Goal: Check status: Check status

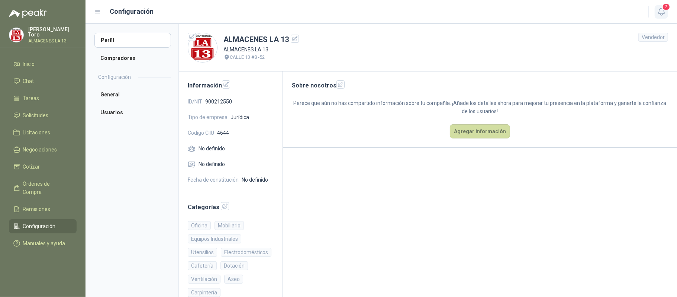
click at [666, 5] on span "2" at bounding box center [666, 6] width 8 height 7
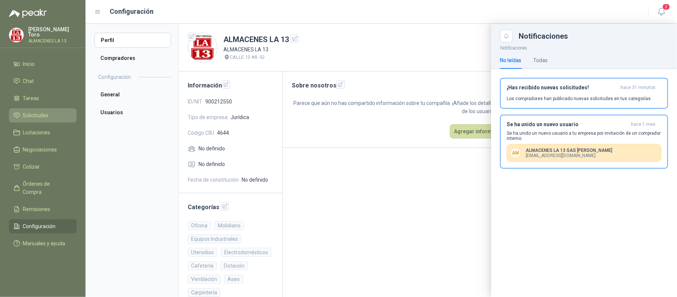
click at [55, 115] on li "Solicitudes" at bounding box center [42, 115] width 59 height 8
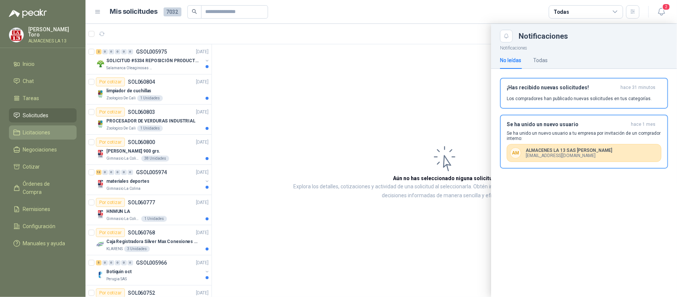
click at [48, 131] on span "Licitaciones" at bounding box center [37, 132] width 28 height 8
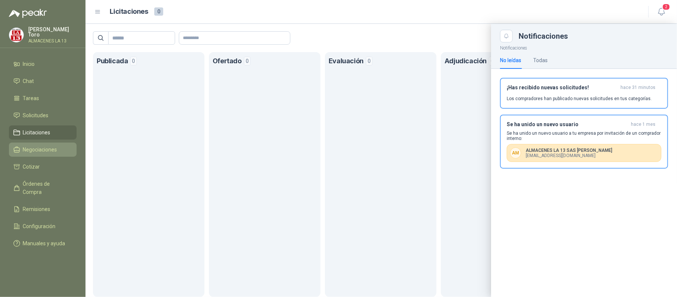
click at [39, 146] on span "Negociaciones" at bounding box center [40, 149] width 34 height 8
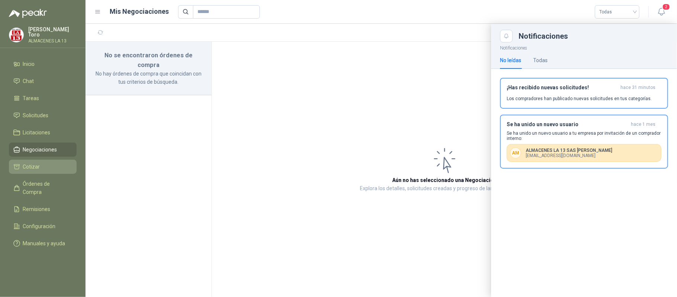
click at [38, 160] on link "Cotizar" at bounding box center [43, 167] width 68 height 14
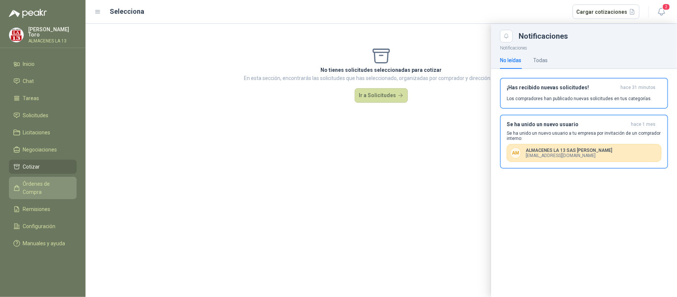
click at [54, 180] on span "Órdenes de Compra" at bounding box center [46, 188] width 46 height 16
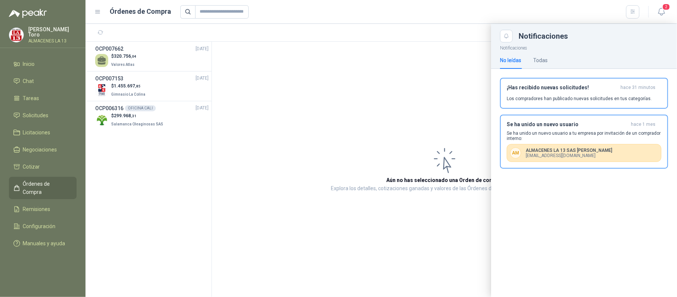
click at [669, 10] on header "Órdenes de Compra 2" at bounding box center [382, 12] width 592 height 24
click at [666, 5] on span "2" at bounding box center [666, 6] width 8 height 7
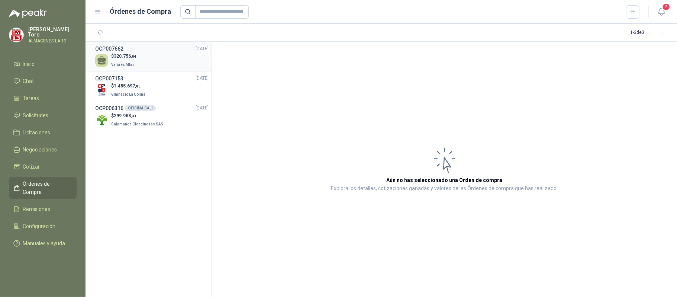
click at [161, 63] on div "$ 320.756 ,04 Valores Atlas" at bounding box center [151, 60] width 113 height 15
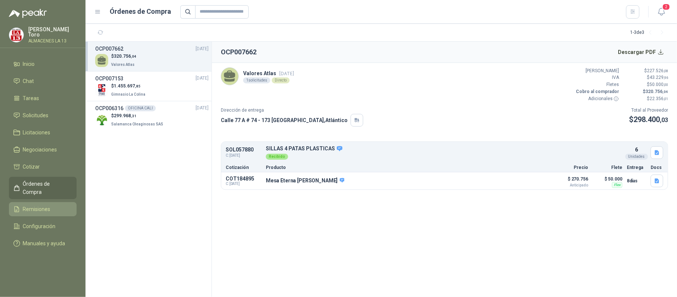
click at [54, 205] on li "Remisiones" at bounding box center [42, 209] width 59 height 8
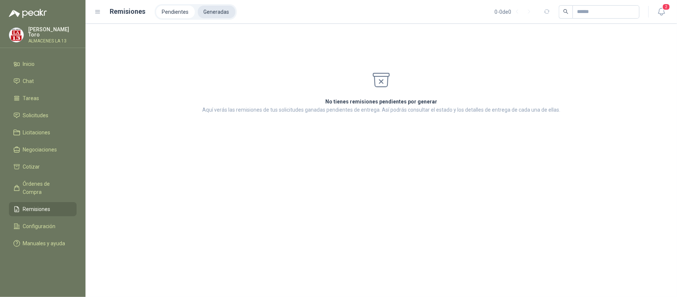
click at [216, 10] on li "Generadas" at bounding box center [217, 12] width 38 height 13
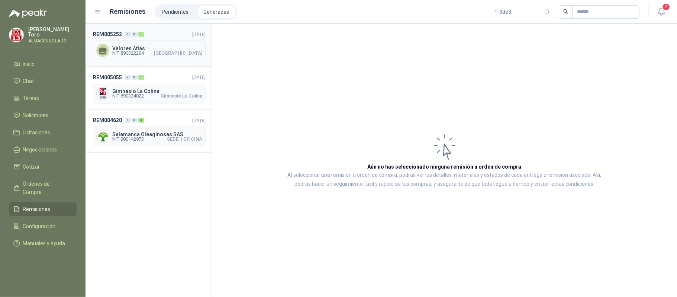
click at [159, 49] on span "Valores Atlas" at bounding box center [157, 48] width 90 height 5
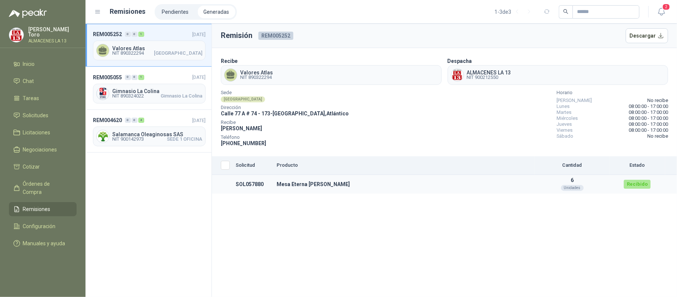
drag, startPoint x: 314, startPoint y: 178, endPoint x: 309, endPoint y: 188, distance: 11.3
click at [314, 178] on td "Mesa Eterna [PERSON_NAME]" at bounding box center [404, 184] width 261 height 19
click at [309, 188] on td "Mesa Eterna [PERSON_NAME]" at bounding box center [404, 184] width 261 height 19
click at [331, 184] on td "Mesa Eterna [PERSON_NAME]" at bounding box center [404, 184] width 261 height 19
click at [646, 177] on td "Recibido" at bounding box center [637, 184] width 56 height 19
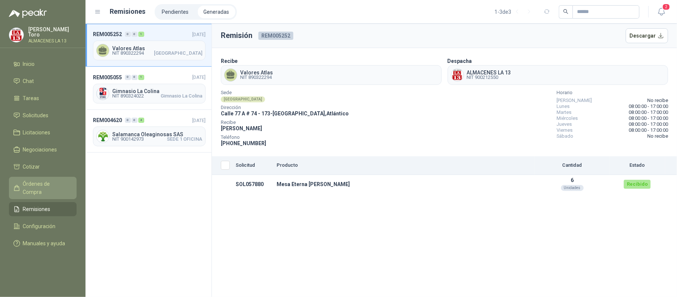
click at [51, 183] on span "Órdenes de Compra" at bounding box center [46, 188] width 46 height 16
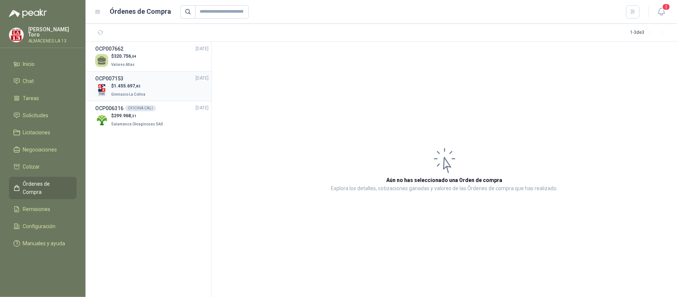
click at [154, 81] on div "OCP007153 [DATE]" at bounding box center [151, 78] width 113 height 8
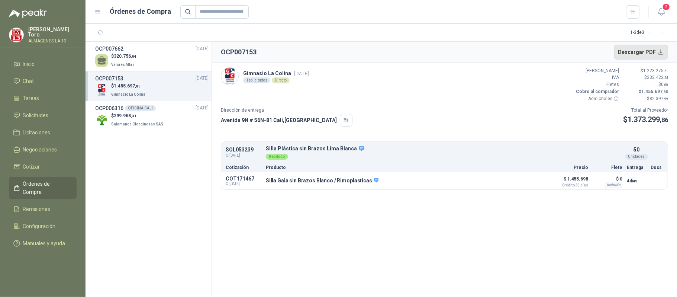
click at [667, 54] on button "Descargar PDF" at bounding box center [641, 52] width 54 height 15
click at [134, 119] on p "Salamanca Oleaginosas SAS" at bounding box center [138, 123] width 54 height 8
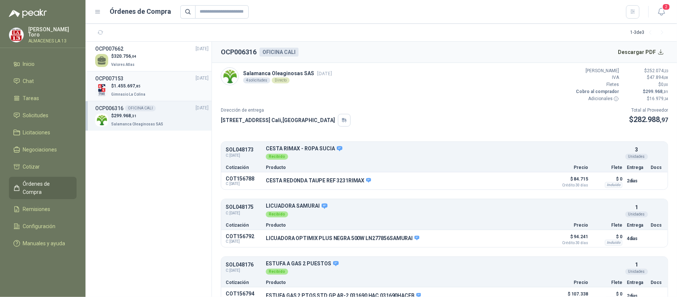
click at [169, 79] on div "OCP007153 [DATE]" at bounding box center [151, 78] width 113 height 8
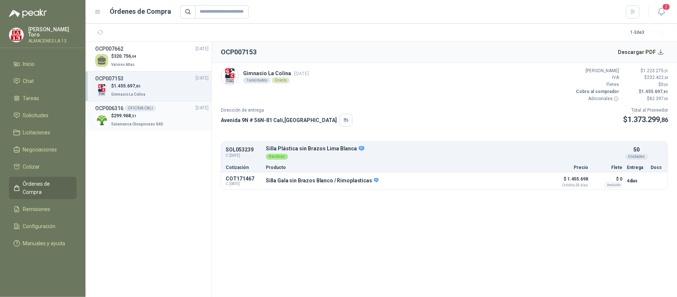
click at [155, 117] on p "$ 299.968 ,31" at bounding box center [138, 115] width 54 height 7
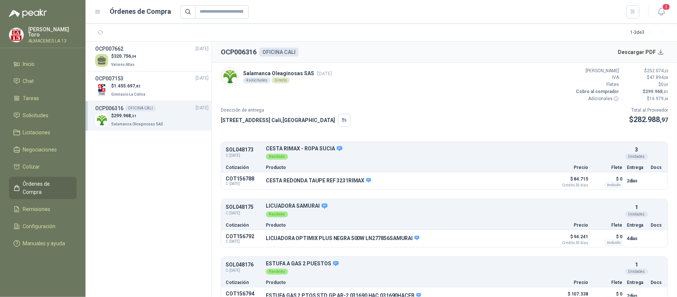
click at [156, 107] on div "OCP006316 OFICINA CALI [DATE]" at bounding box center [151, 108] width 113 height 8
click at [158, 68] on div "$ 320.756 ,04 Valores Atlas" at bounding box center [151, 60] width 113 height 15
